Goal: Information Seeking & Learning: Understand process/instructions

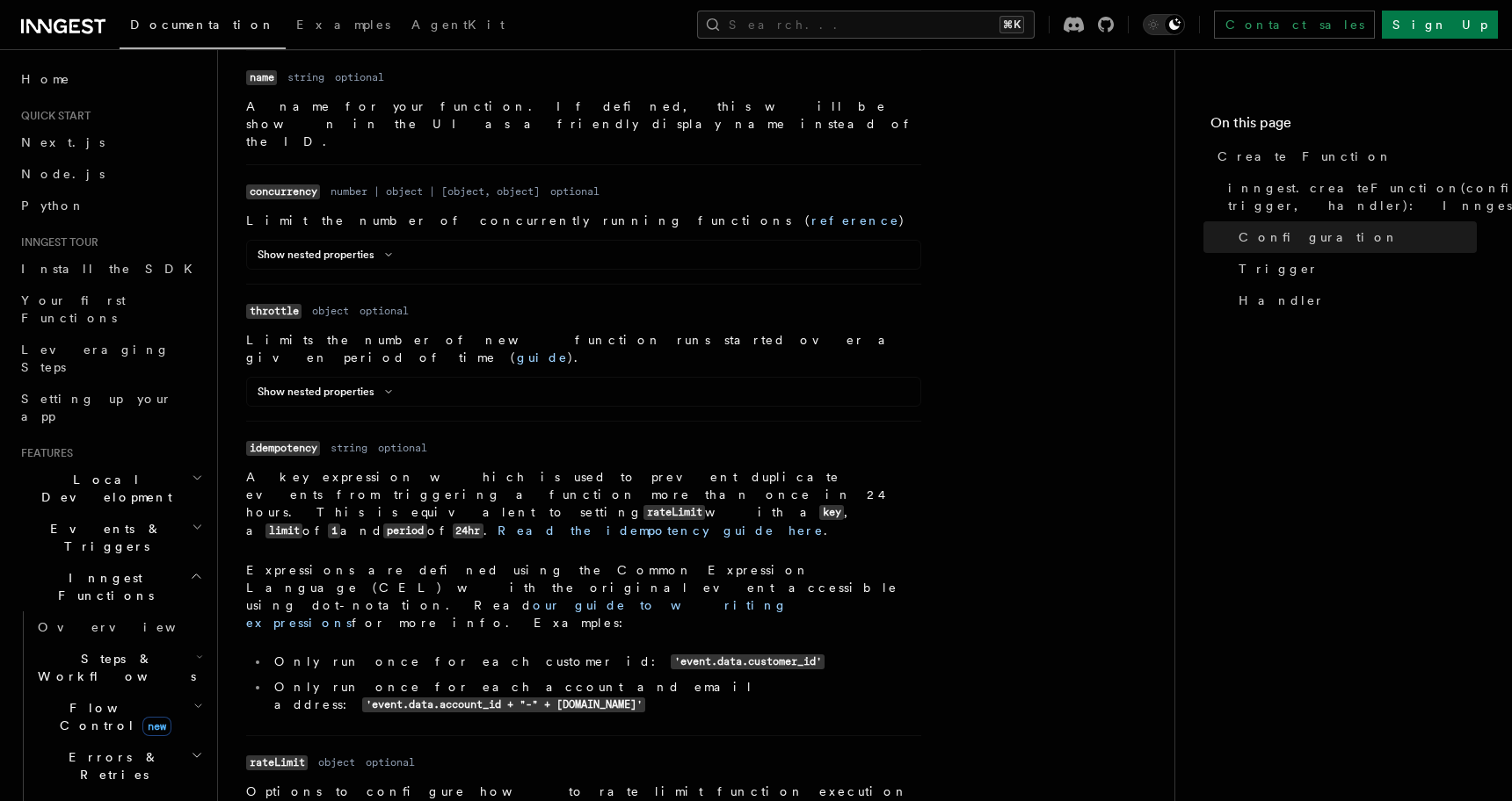
scroll to position [790, 0]
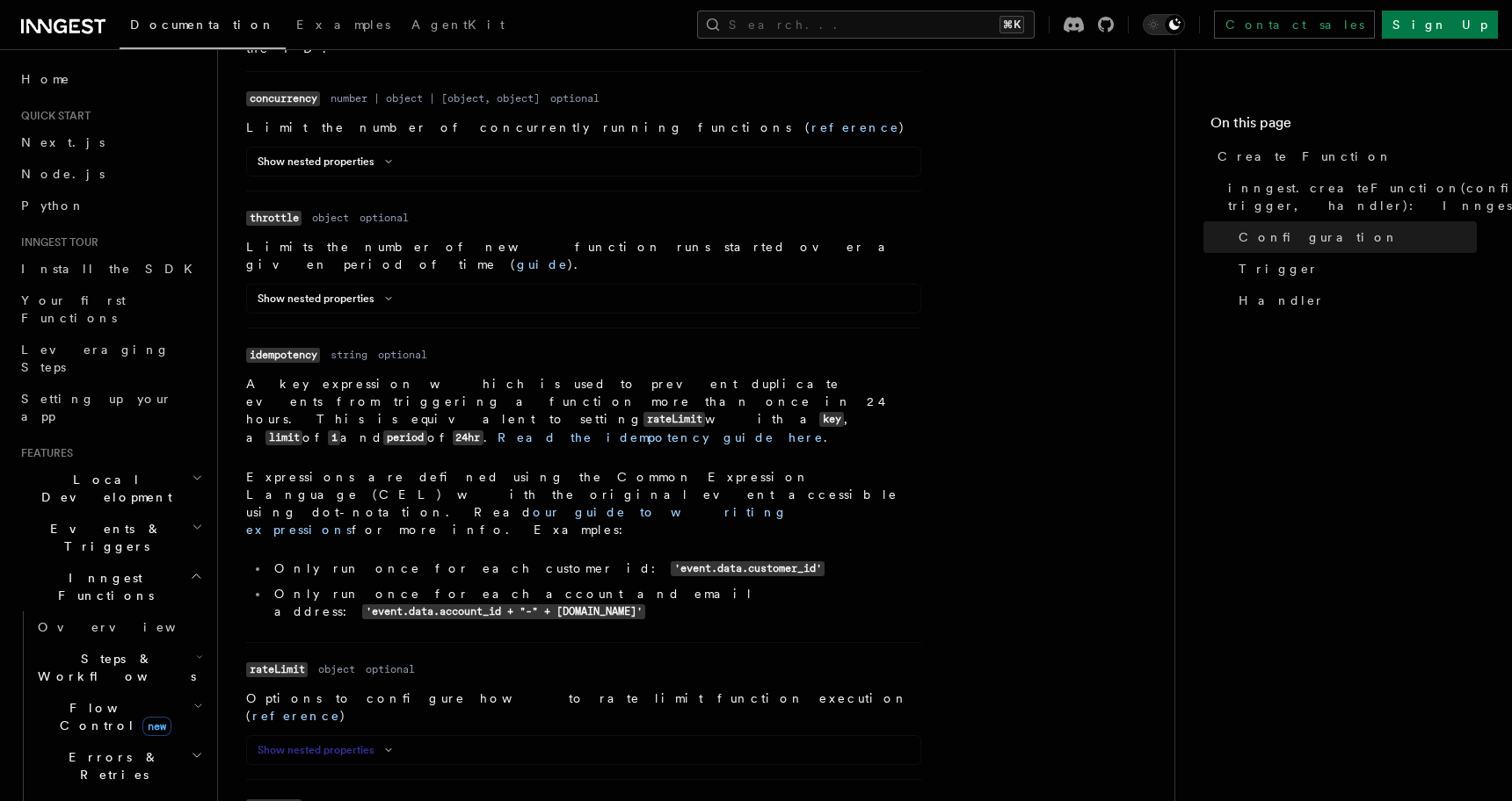
click at [363, 743] on button "Show nested properties" at bounding box center [328, 750] width 142 height 14
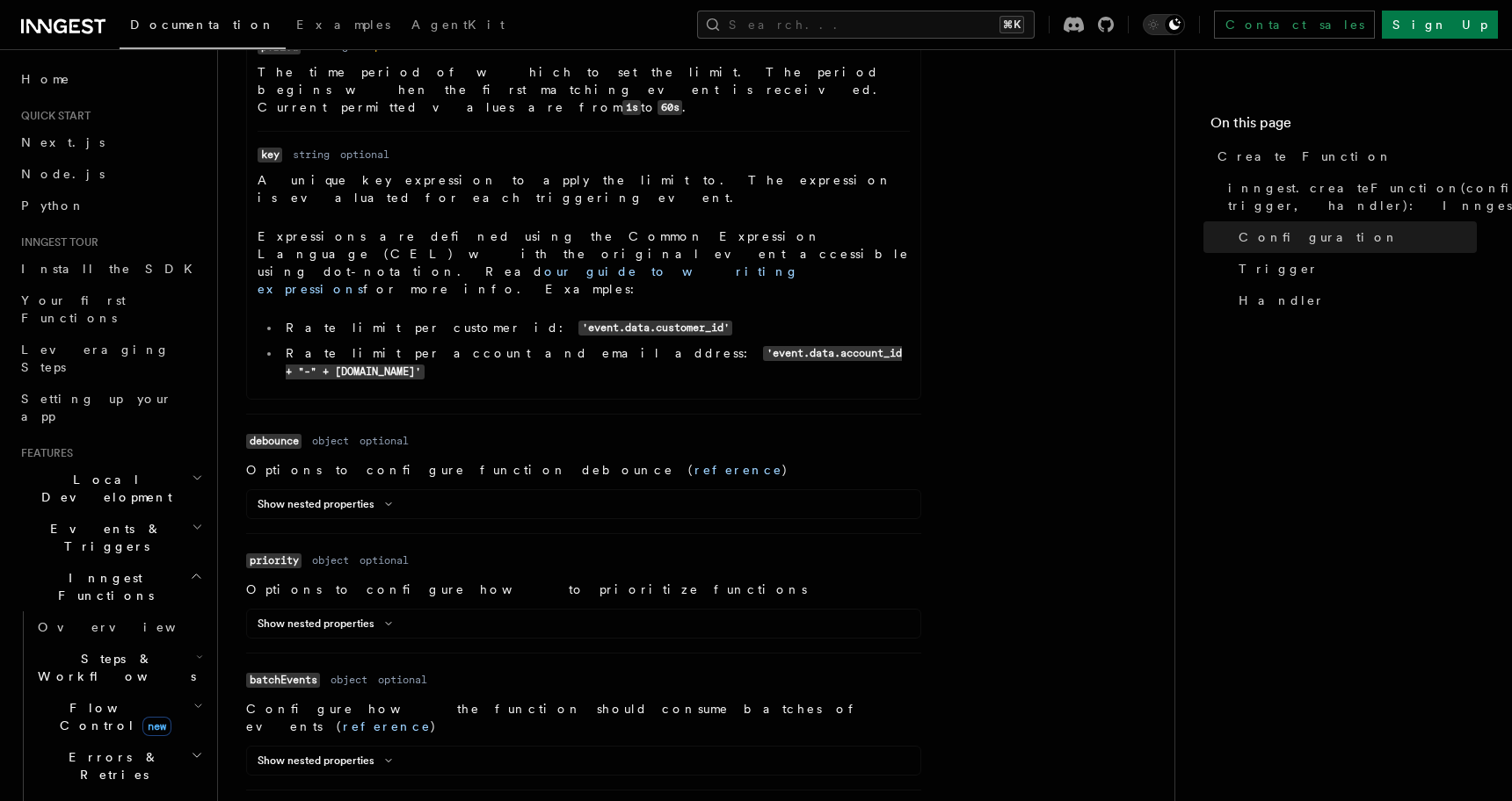
scroll to position [1872, 0]
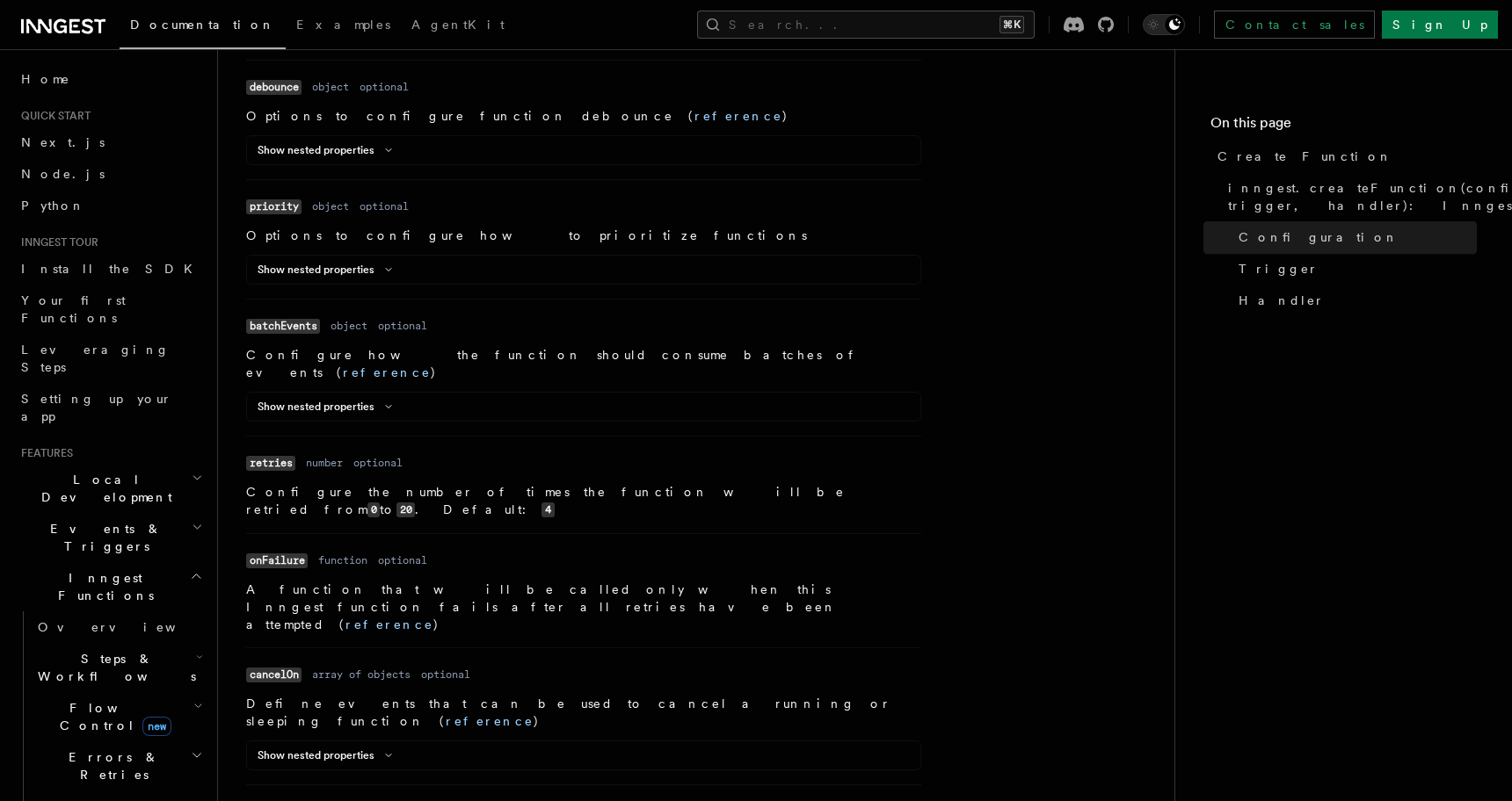
scroll to position [2028, 0]
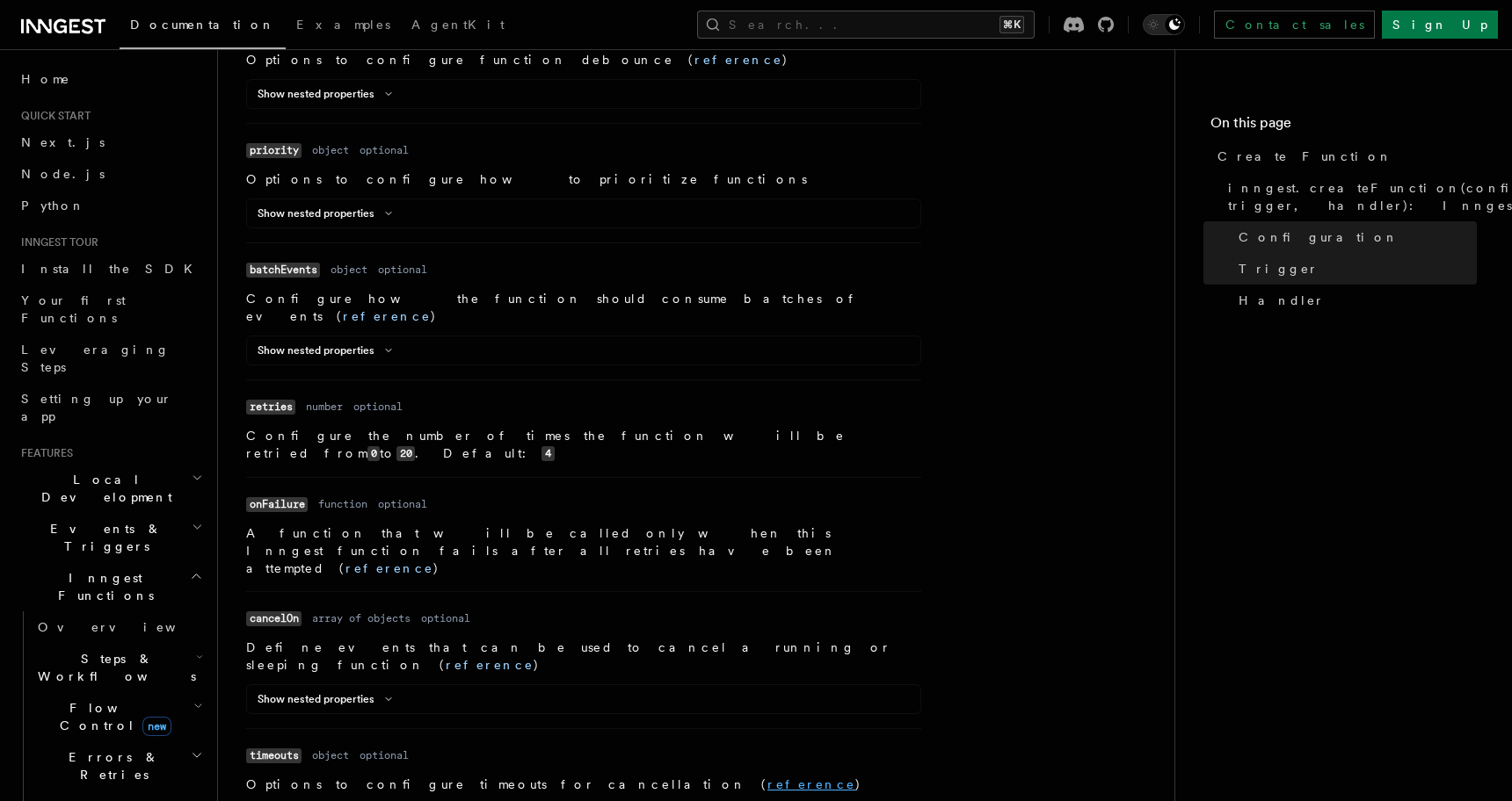
click at [767, 777] on link "reference" at bounding box center [811, 784] width 88 height 14
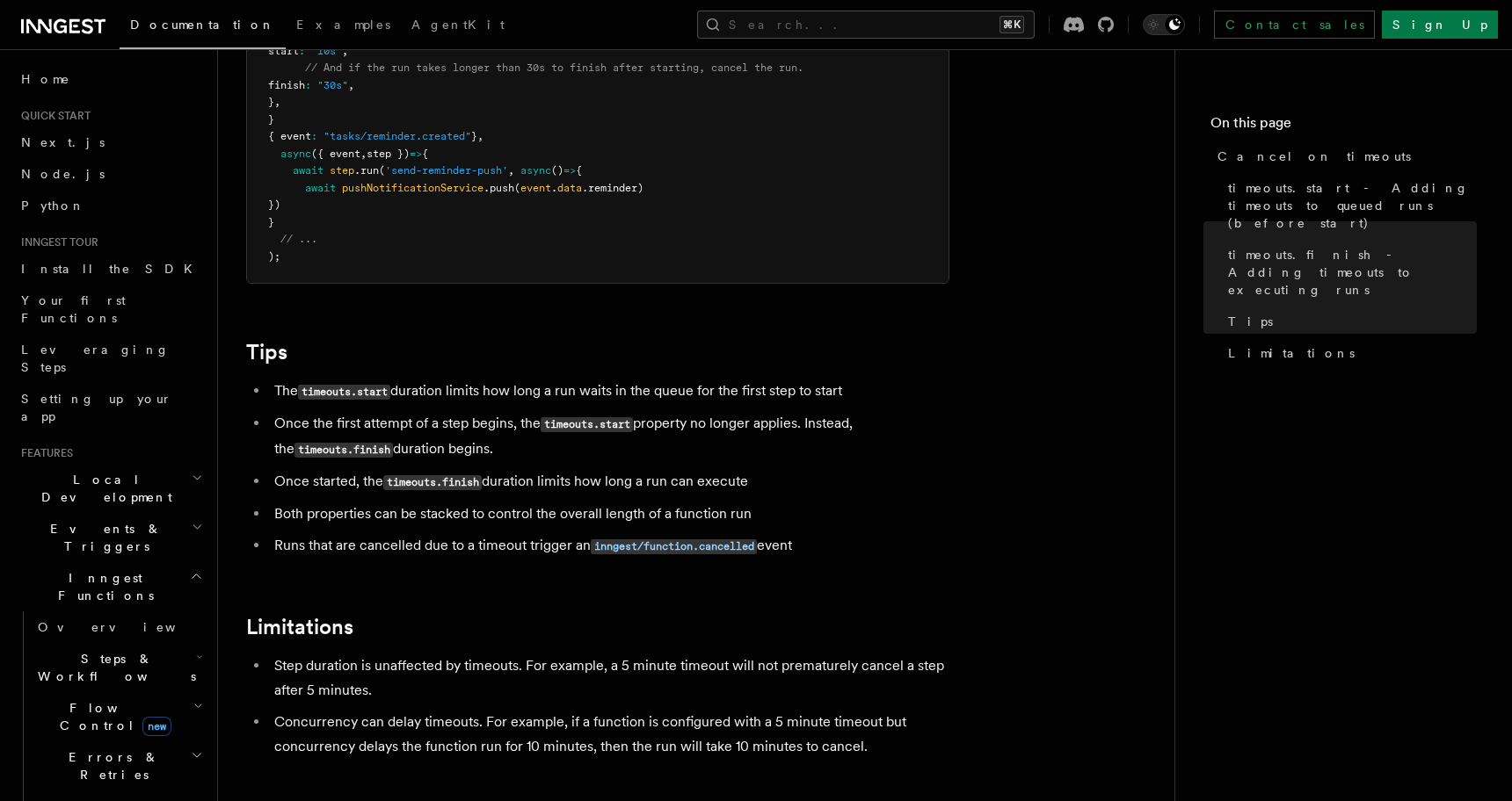
scroll to position [1480, 0]
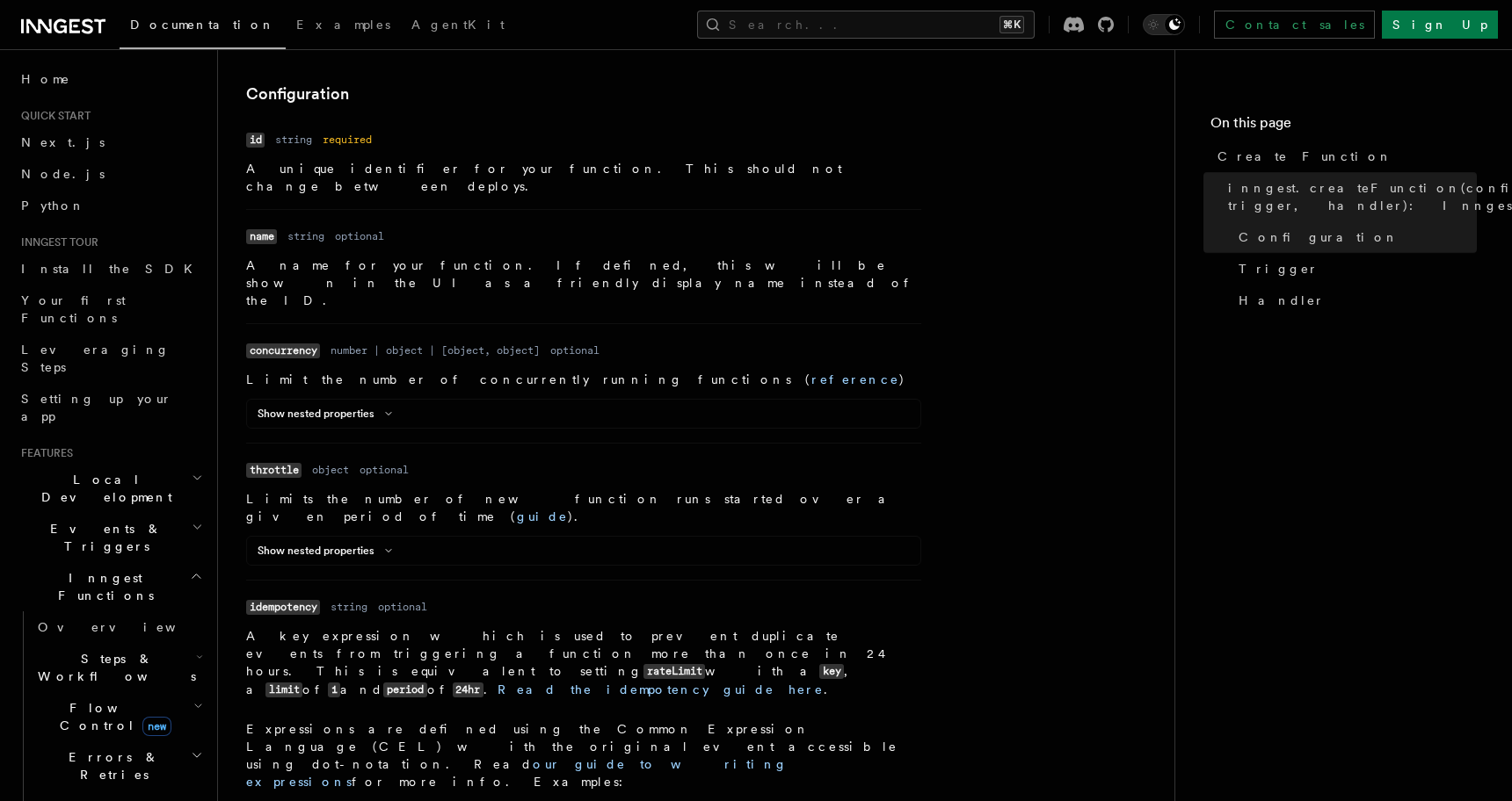
scroll to position [575, 0]
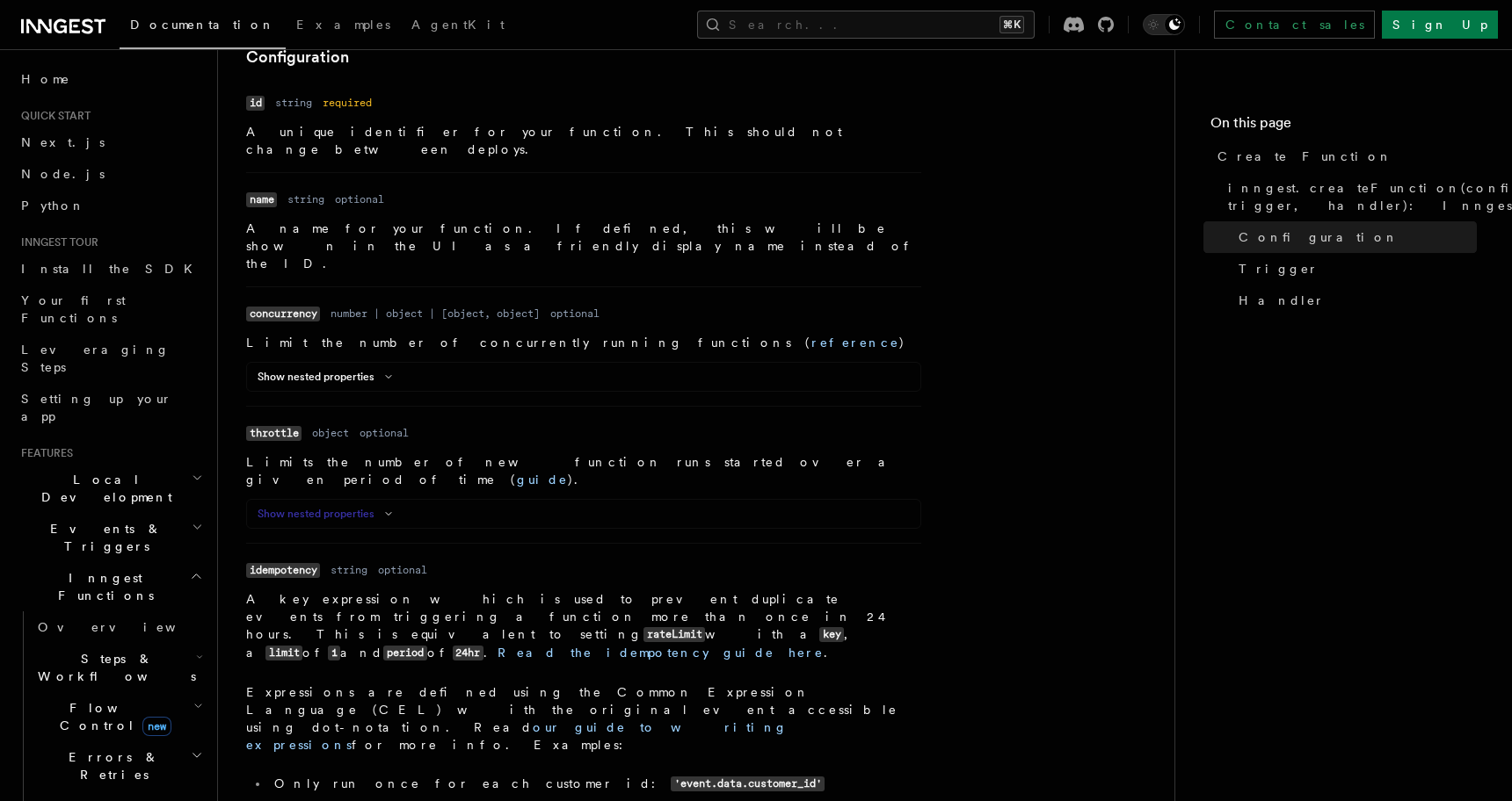
click at [369, 507] on button "Show nested properties" at bounding box center [328, 514] width 142 height 14
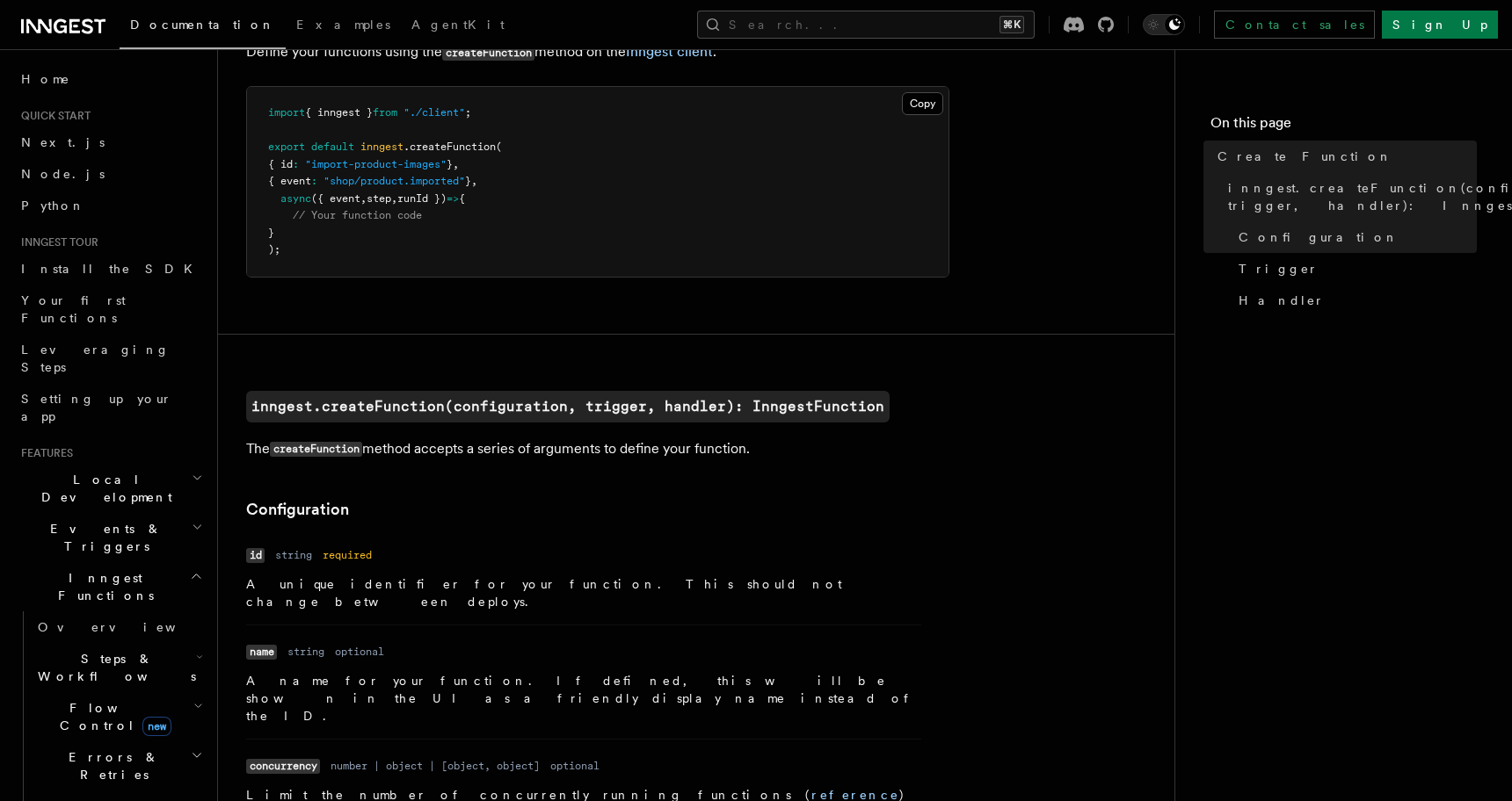
scroll to position [420, 0]
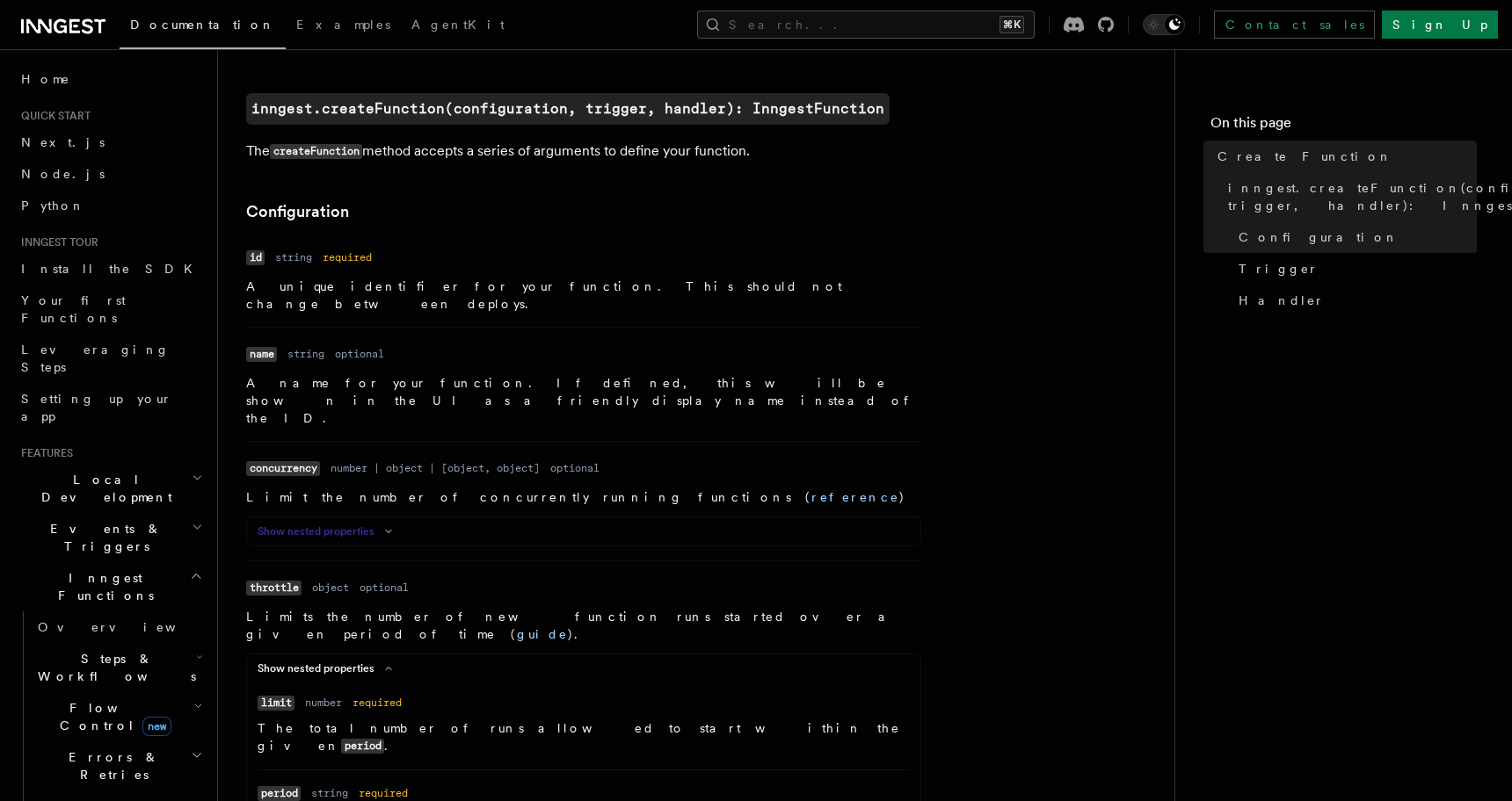
click at [363, 524] on button "Show nested properties" at bounding box center [328, 531] width 142 height 14
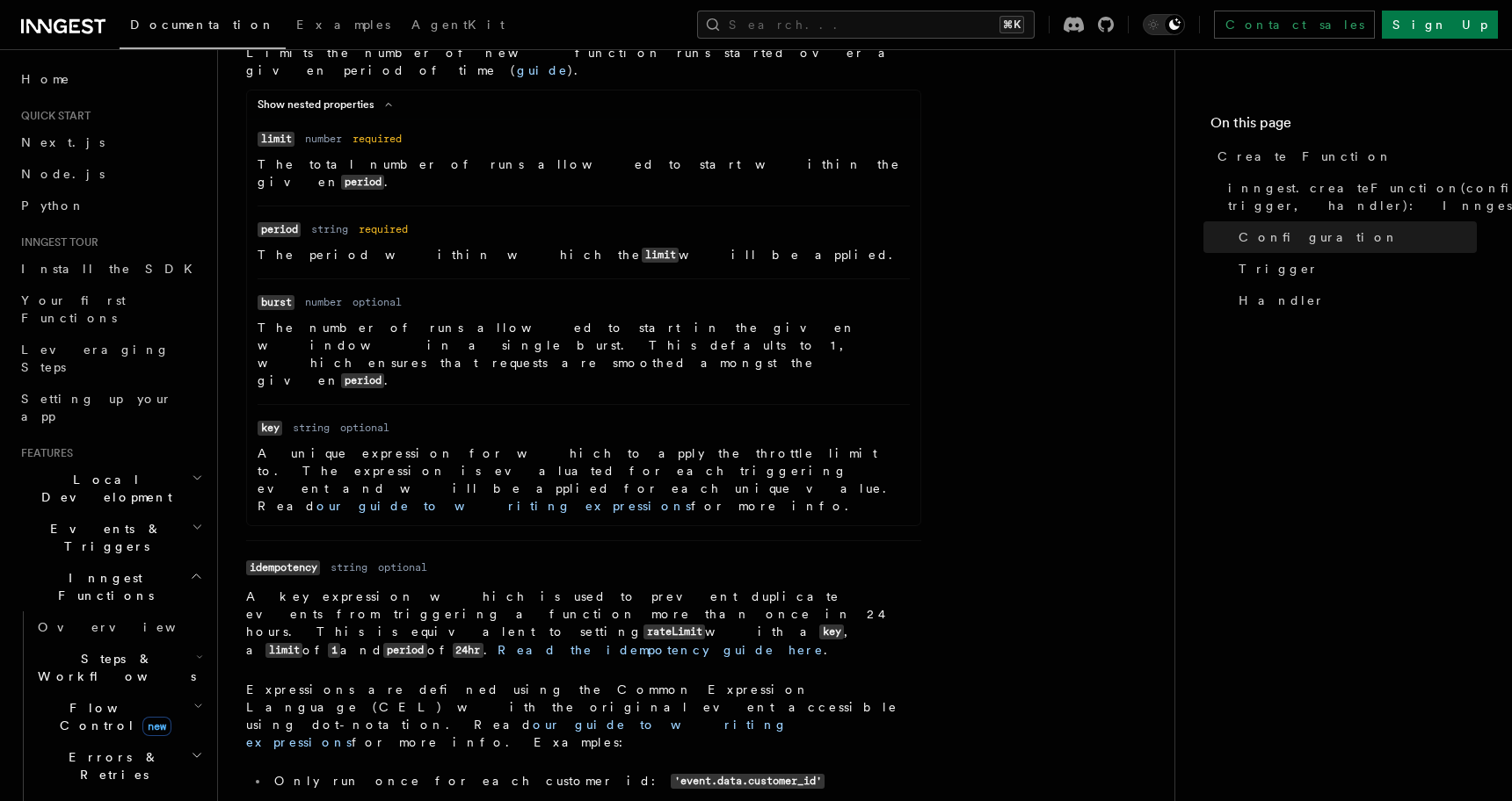
scroll to position [1686, 0]
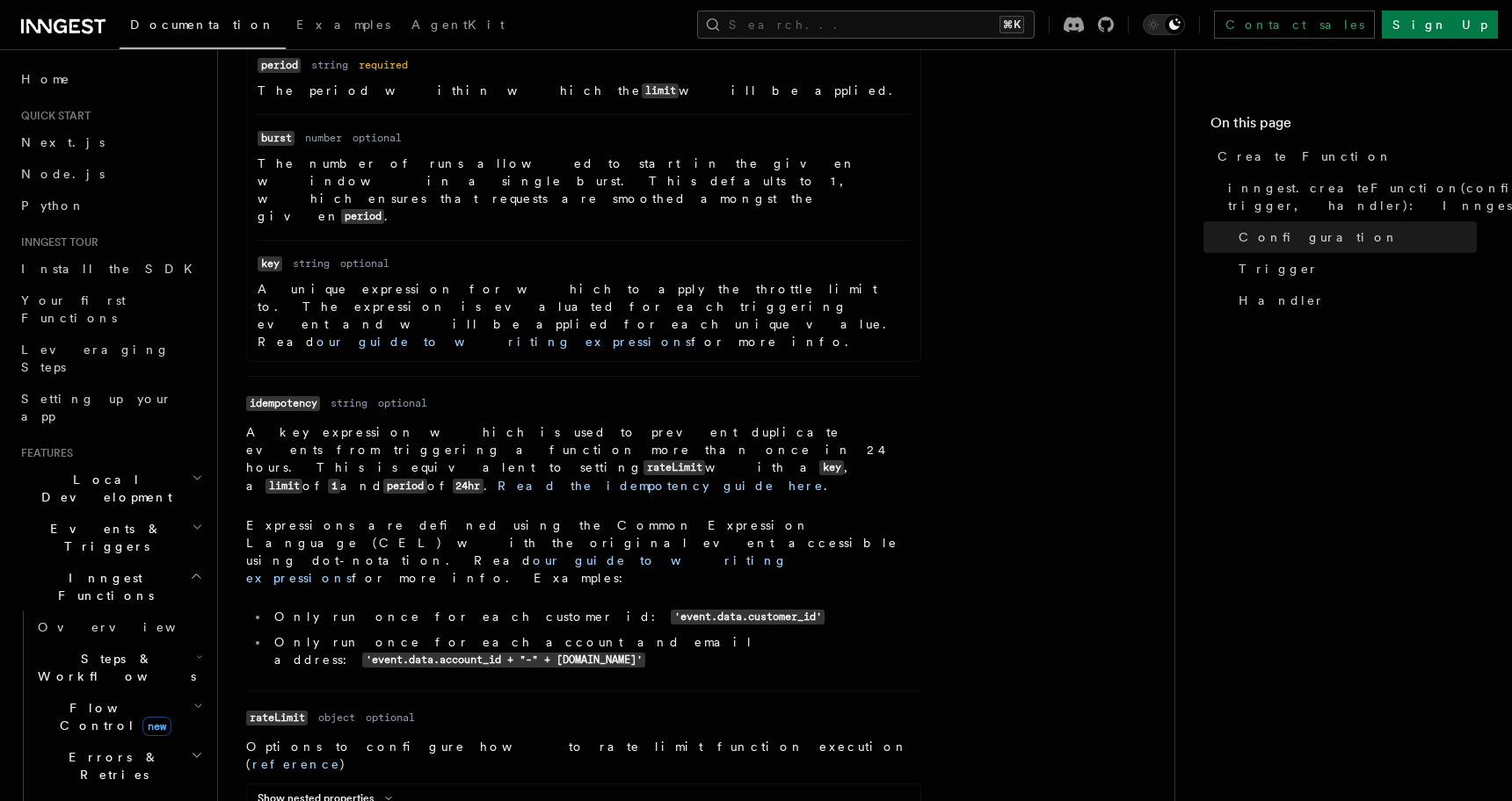
click at [370, 784] on div "Show nested properties Name limit Type number Required required Description The…" at bounding box center [583, 798] width 675 height 29
click at [369, 784] on div "Show nested properties Name limit Type number Required required Description The…" at bounding box center [583, 798] width 675 height 29
click at [363, 791] on button "Show nested properties" at bounding box center [328, 798] width 142 height 14
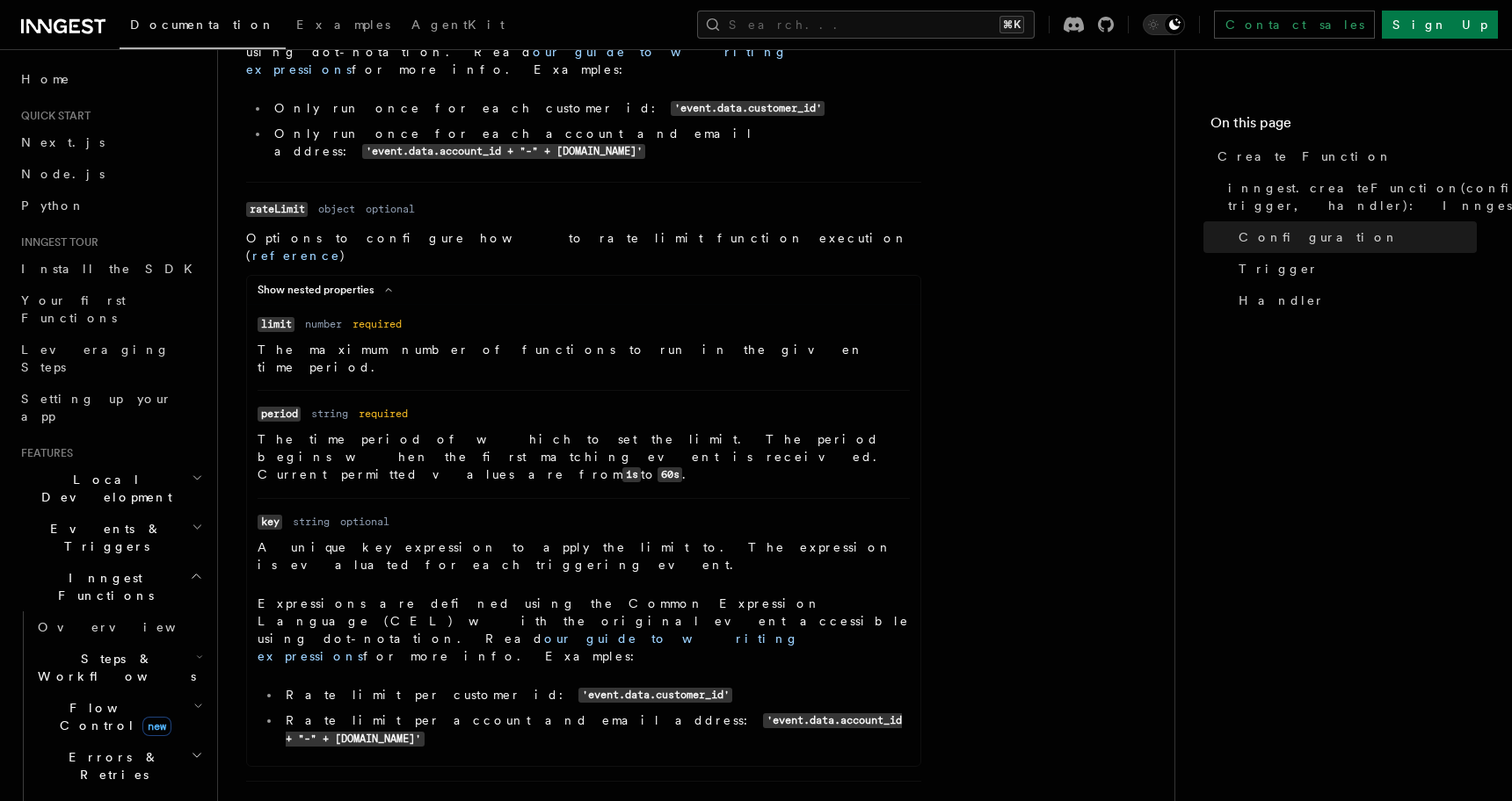
scroll to position [2305, 0]
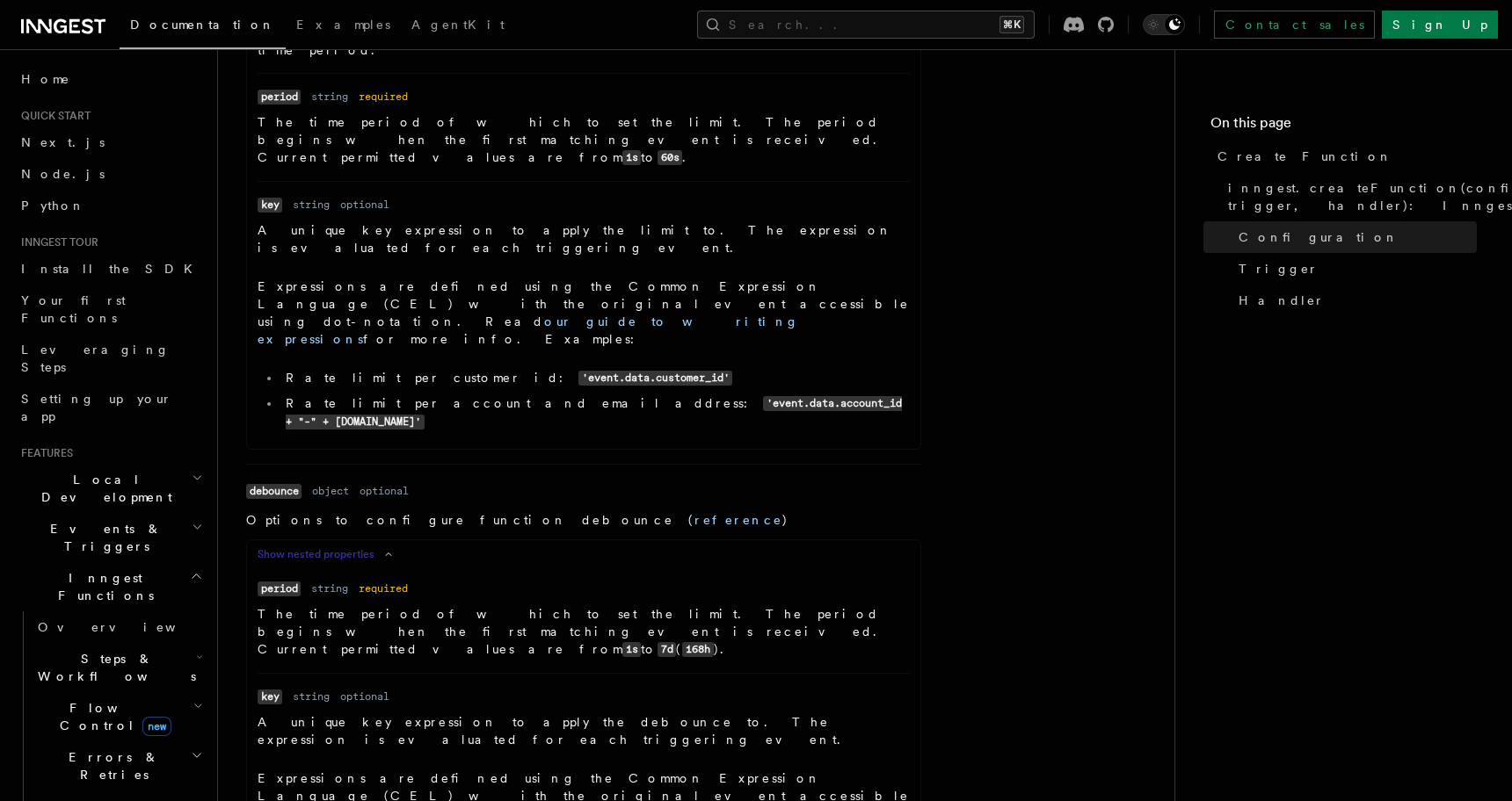
scroll to position [2731, 0]
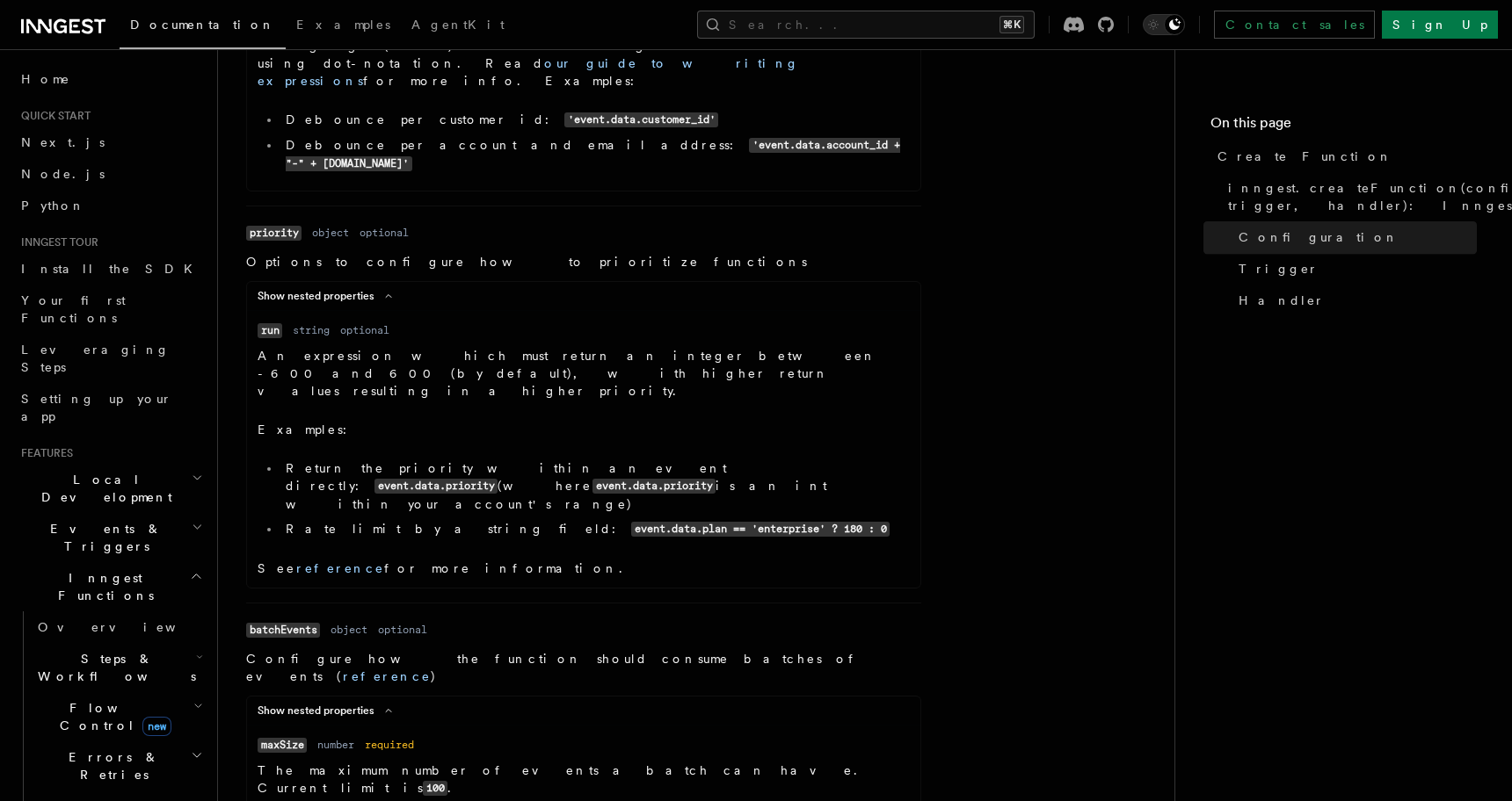
scroll to position [3360, 0]
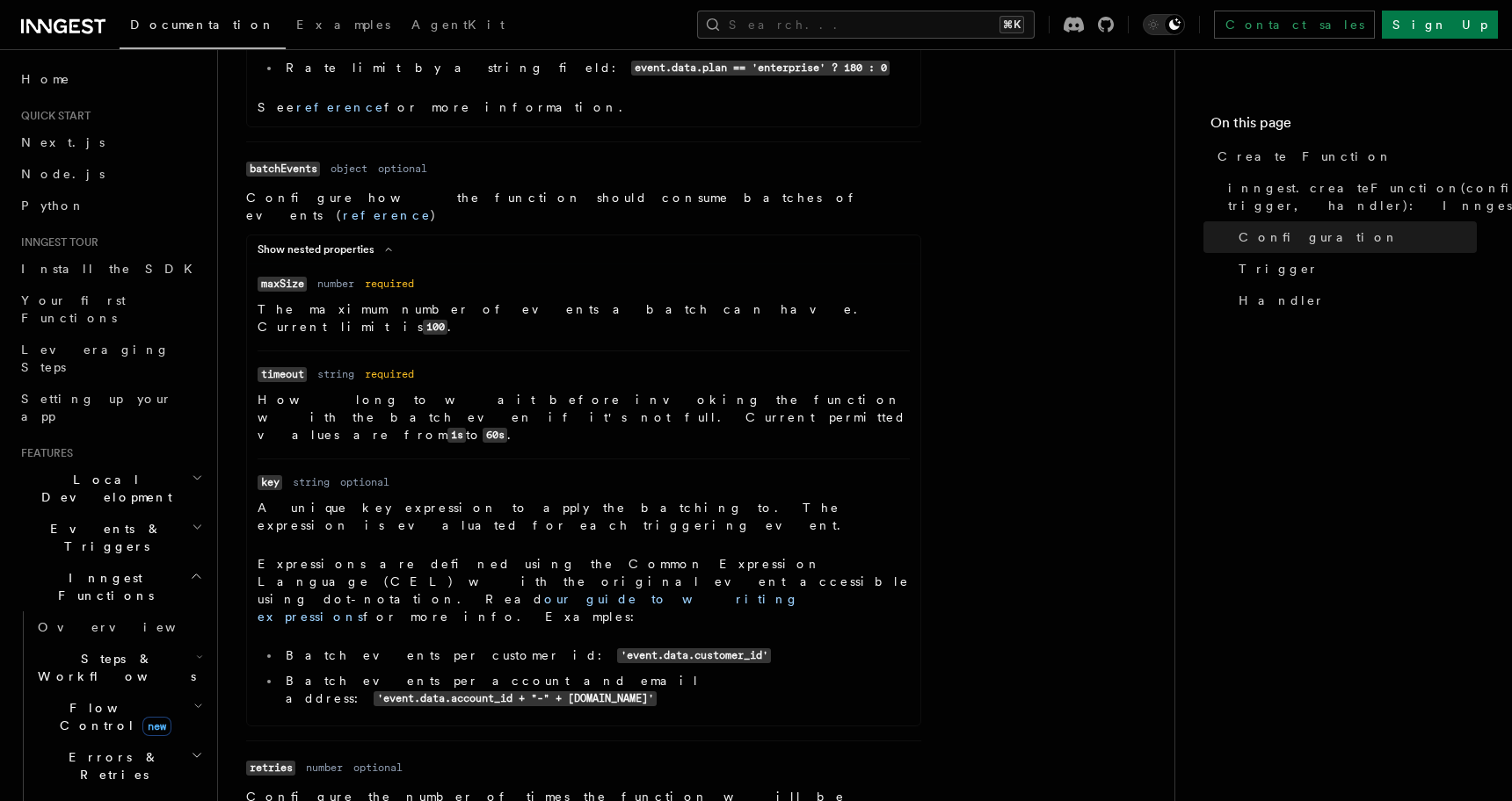
scroll to position [3877, 0]
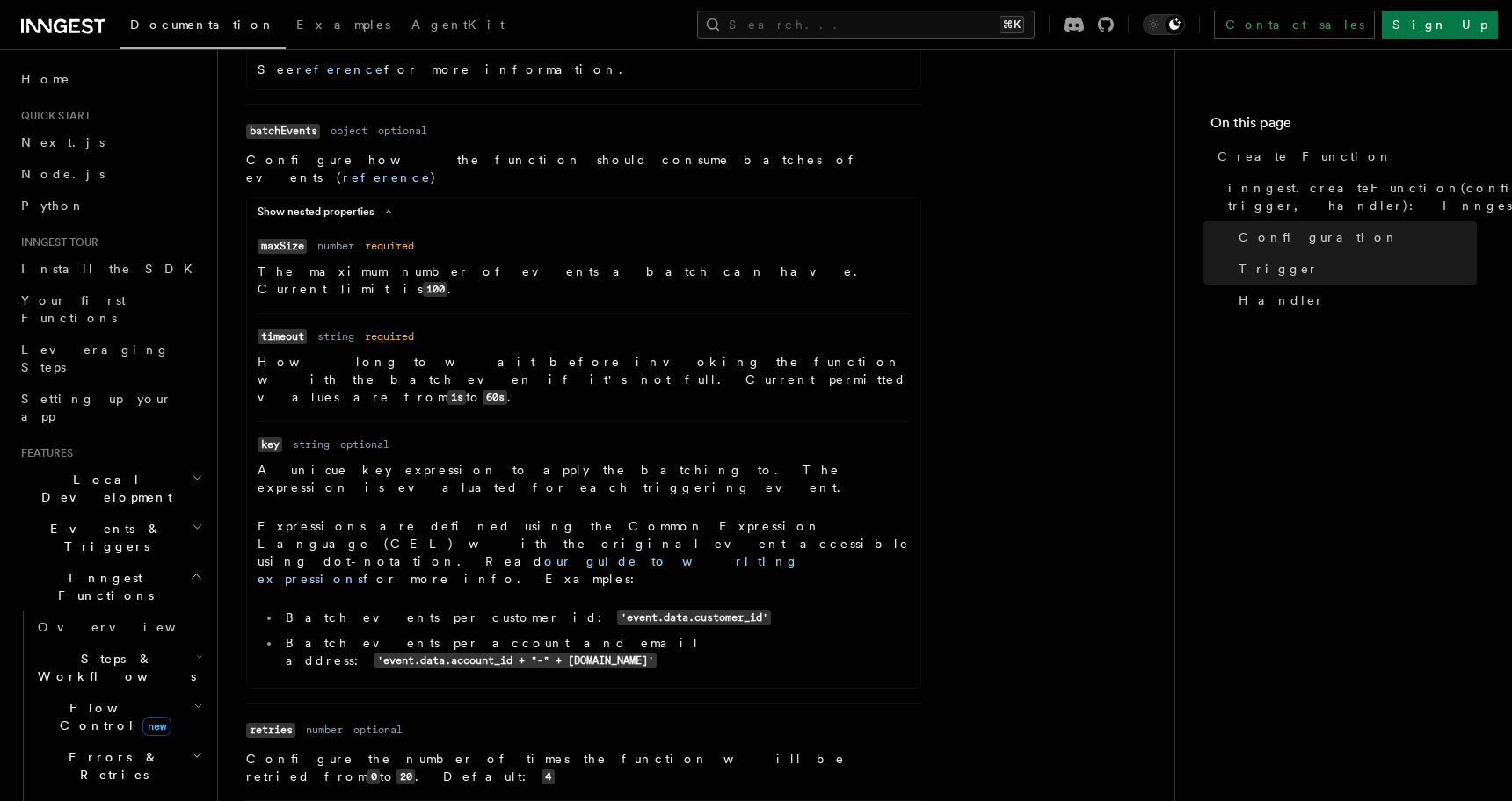
scroll to position [3750, 0]
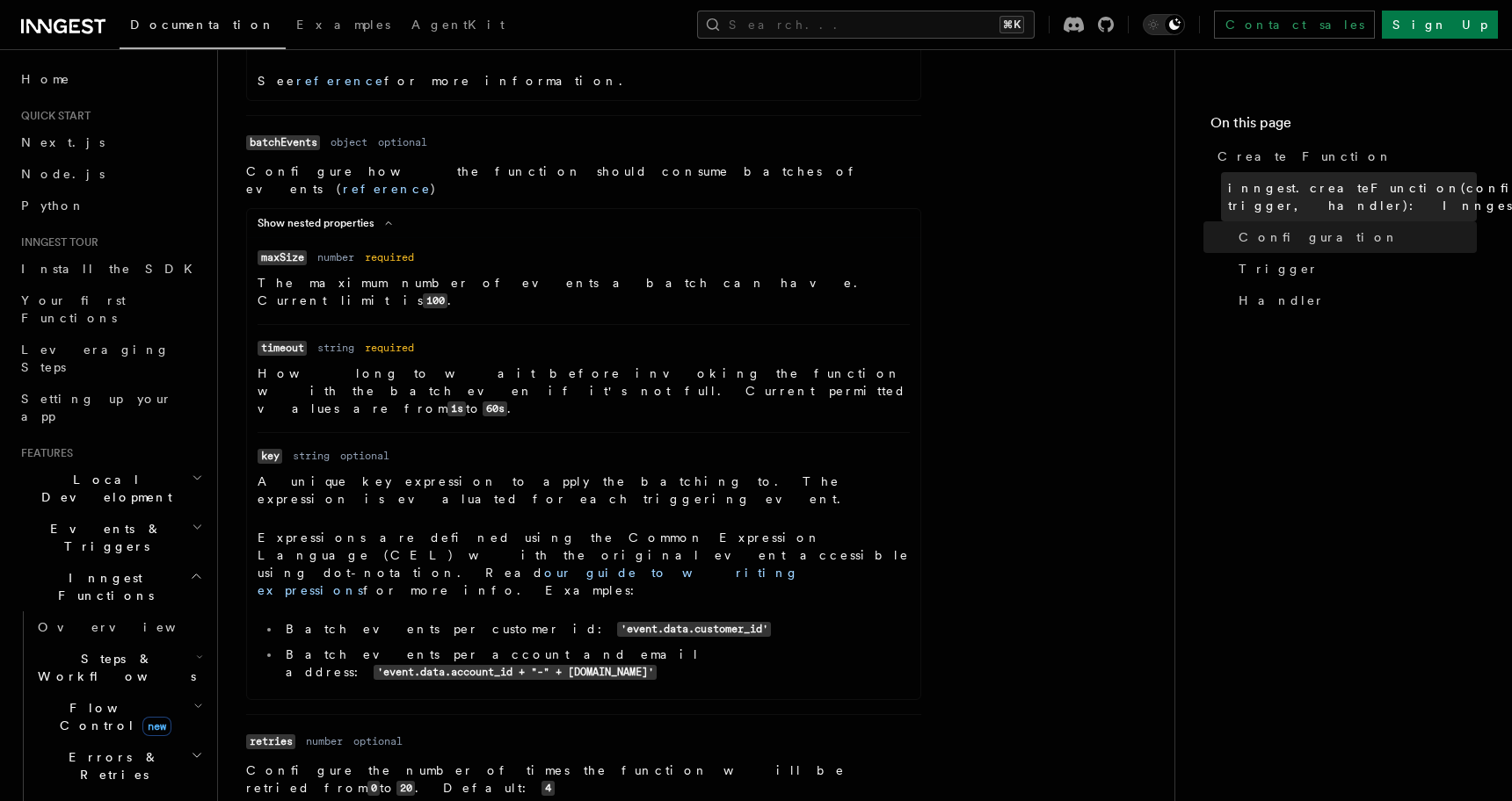
click at [1256, 217] on link "inngest.createFunction(configuration, trigger, handler): InngestFunction" at bounding box center [1348, 197] width 256 height 49
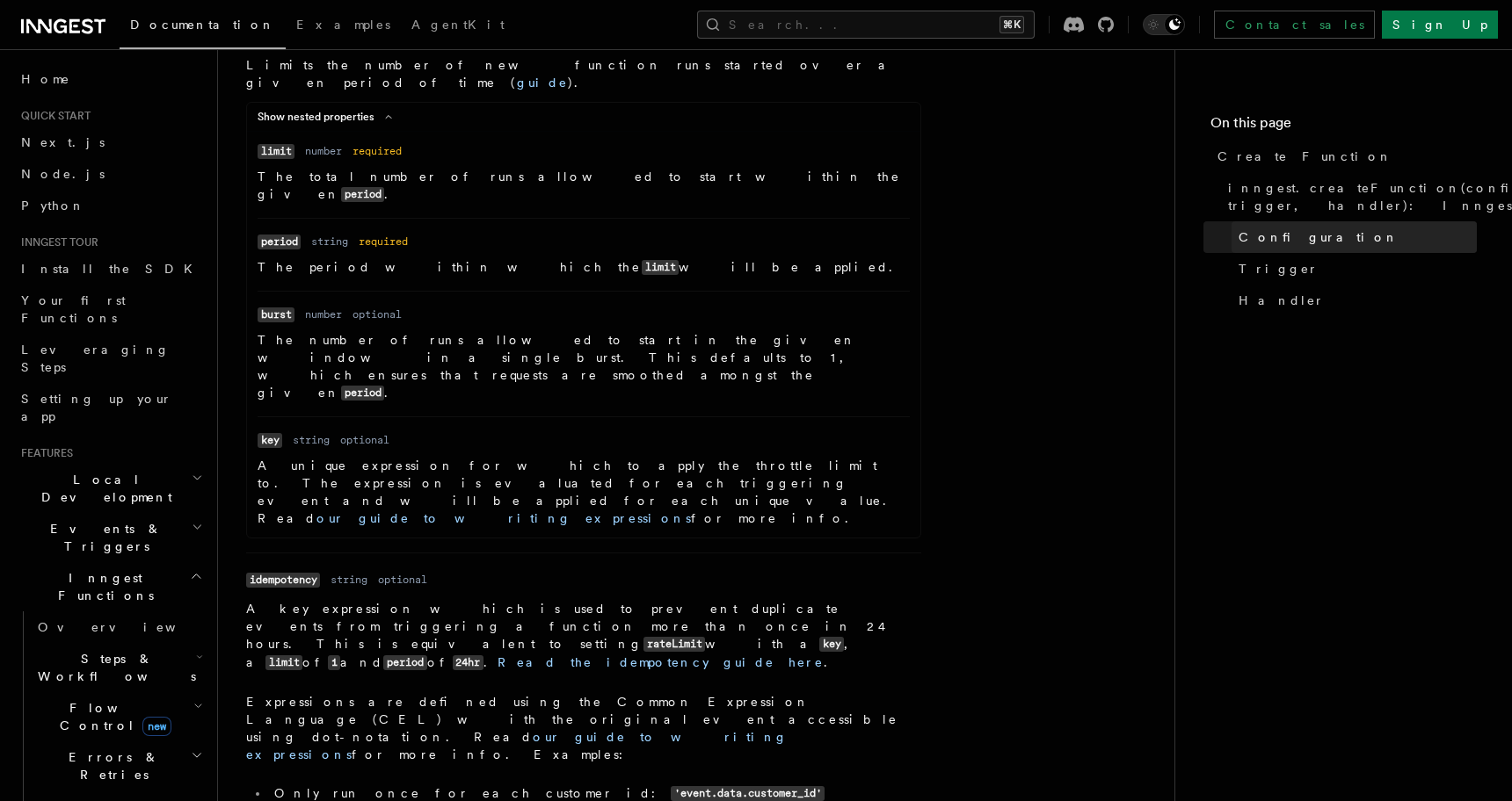
click at [1252, 236] on span "Configuration" at bounding box center [1319, 237] width 160 height 17
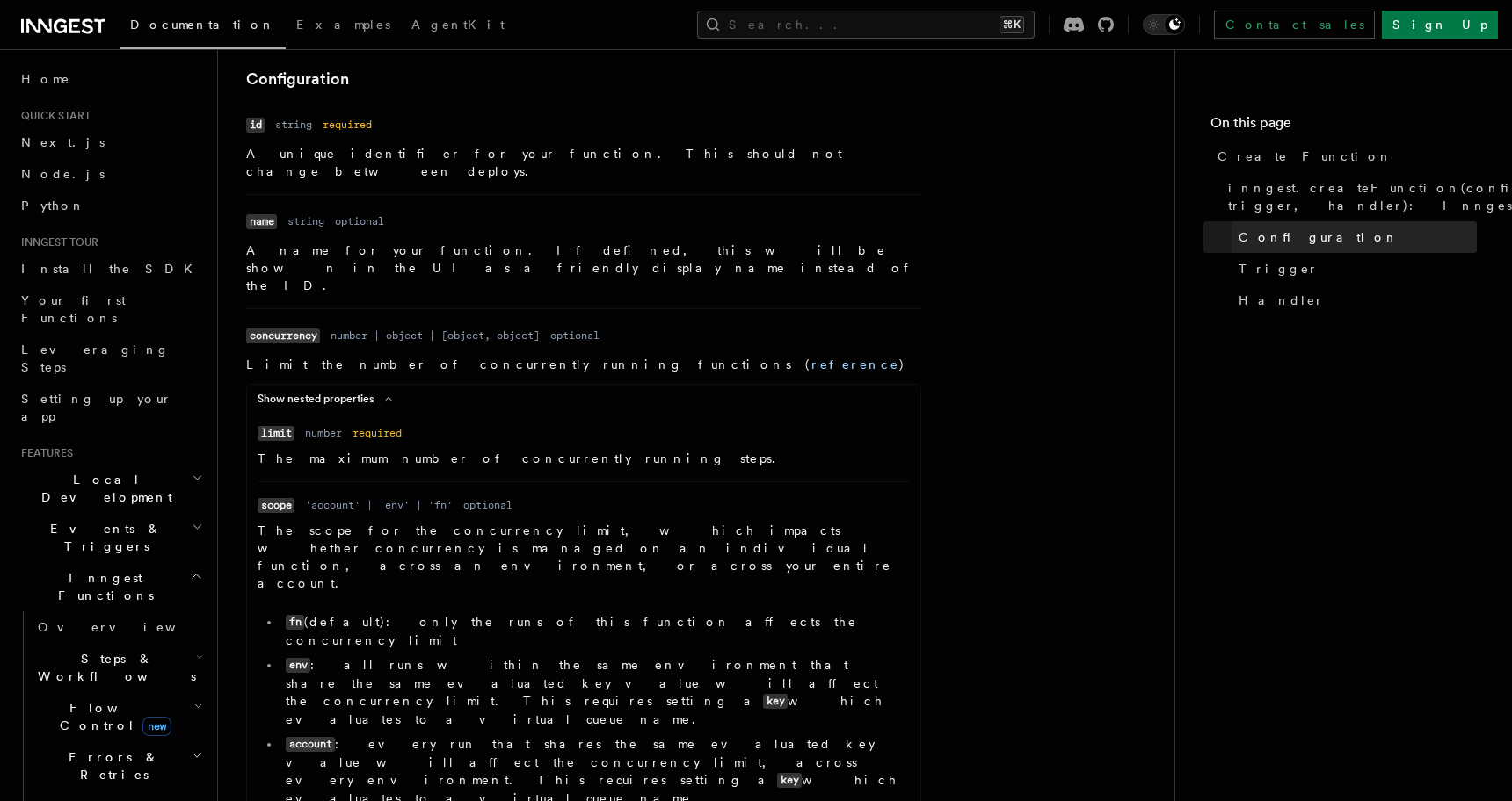
click at [1252, 236] on span "Configuration" at bounding box center [1319, 237] width 160 height 17
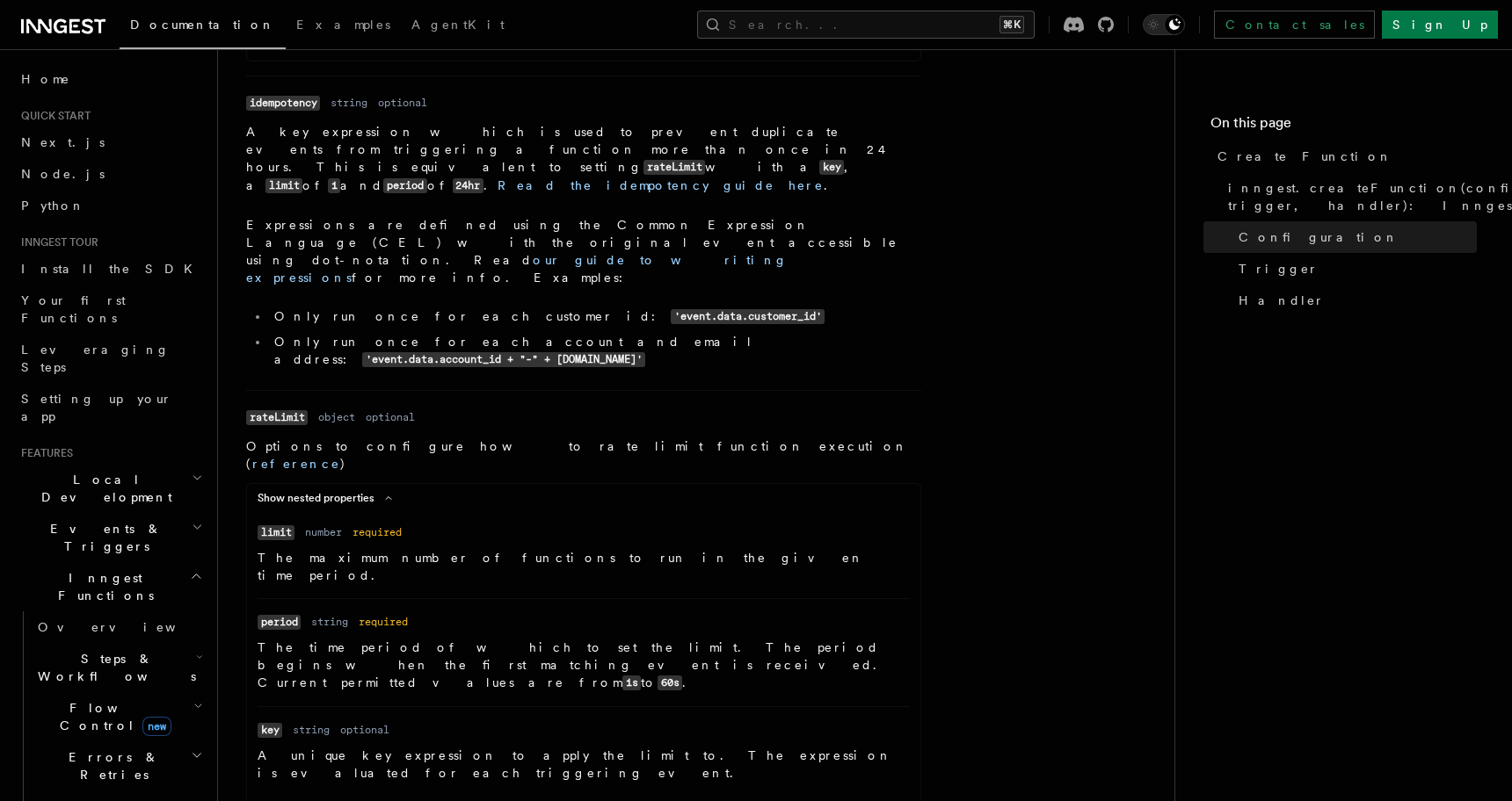
scroll to position [2483, 0]
